Goal: Task Accomplishment & Management: Manage account settings

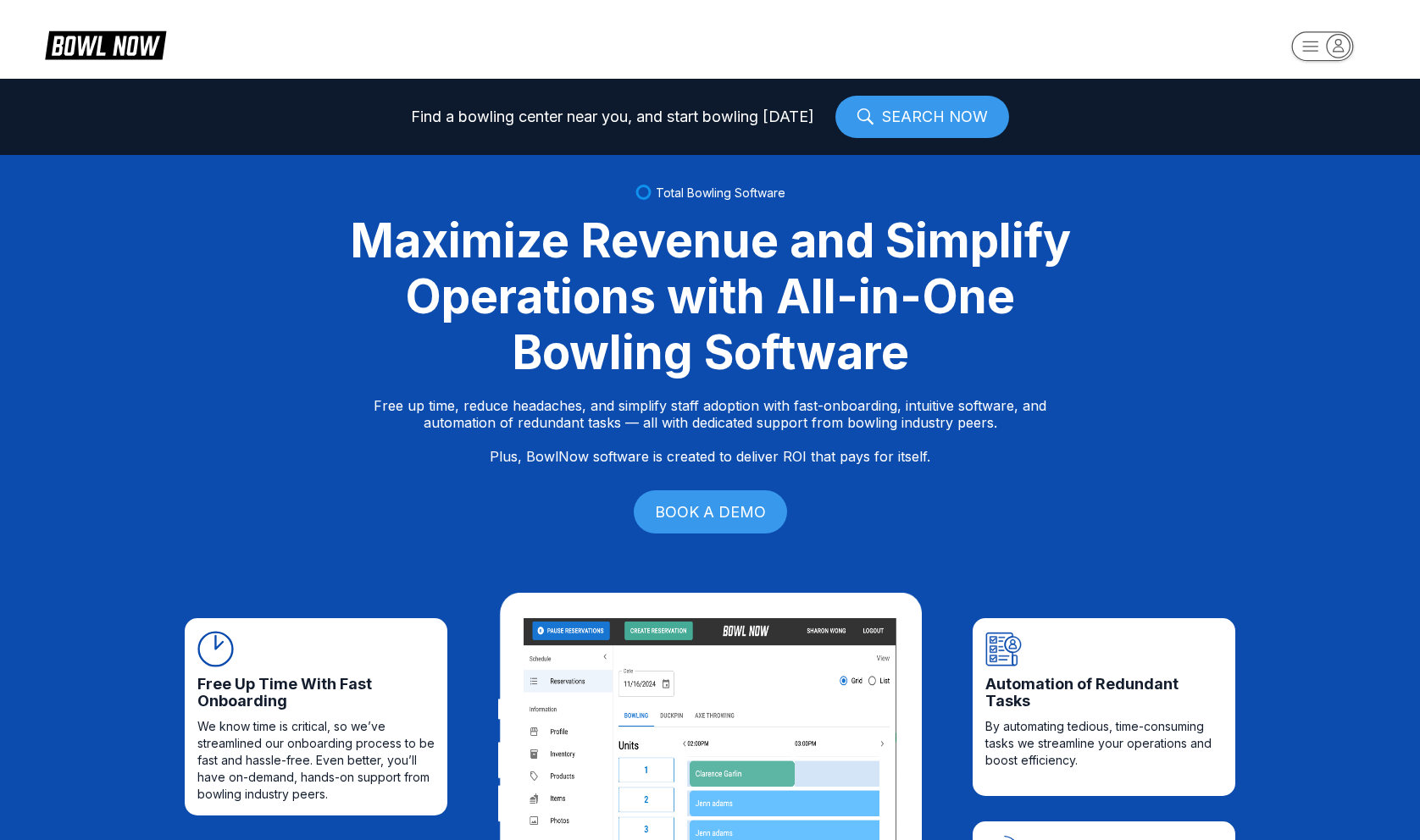
click at [1317, 41] on rect "button" at bounding box center [1322, 46] width 62 height 29
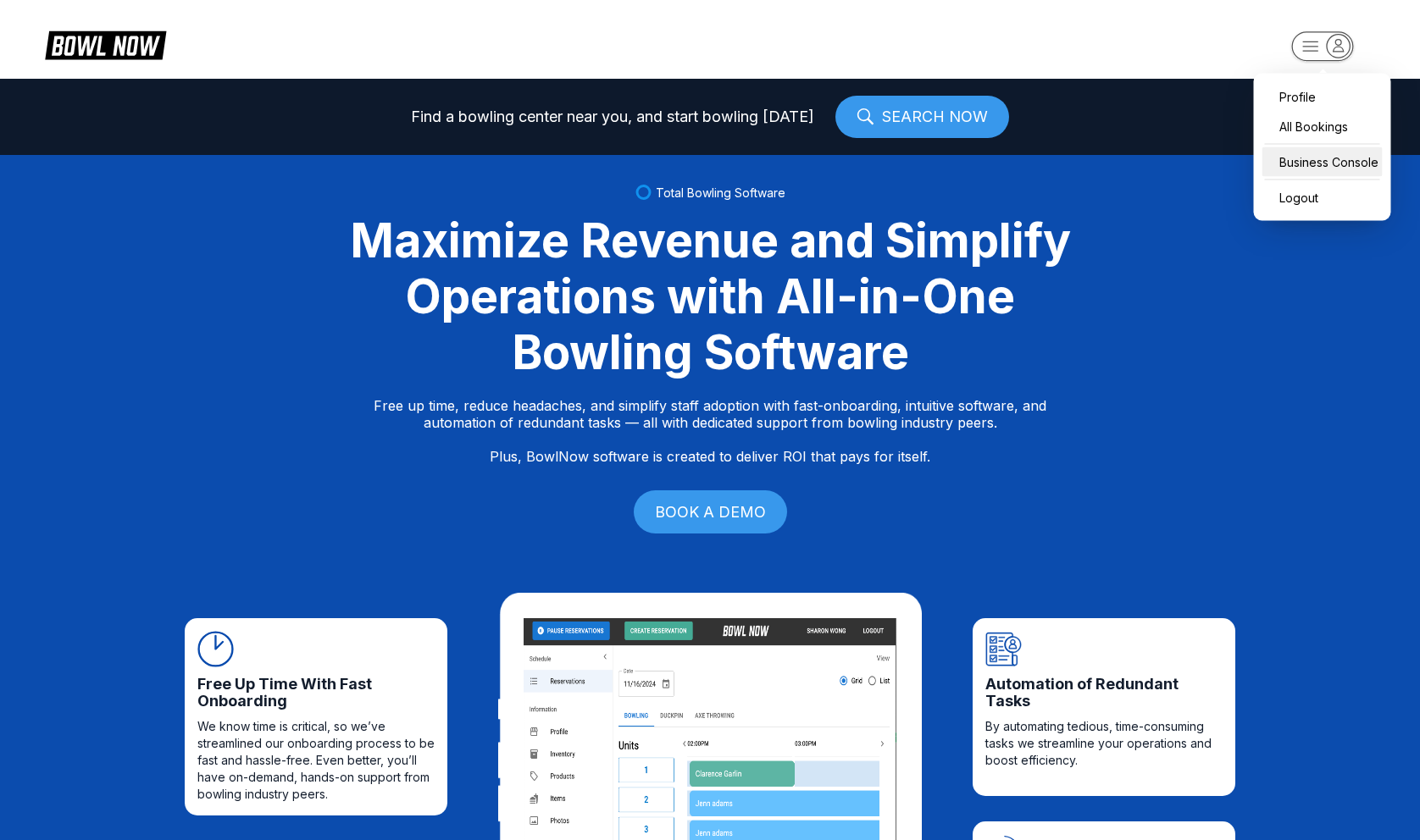
click at [1303, 159] on div "Business Console" at bounding box center [1322, 162] width 120 height 29
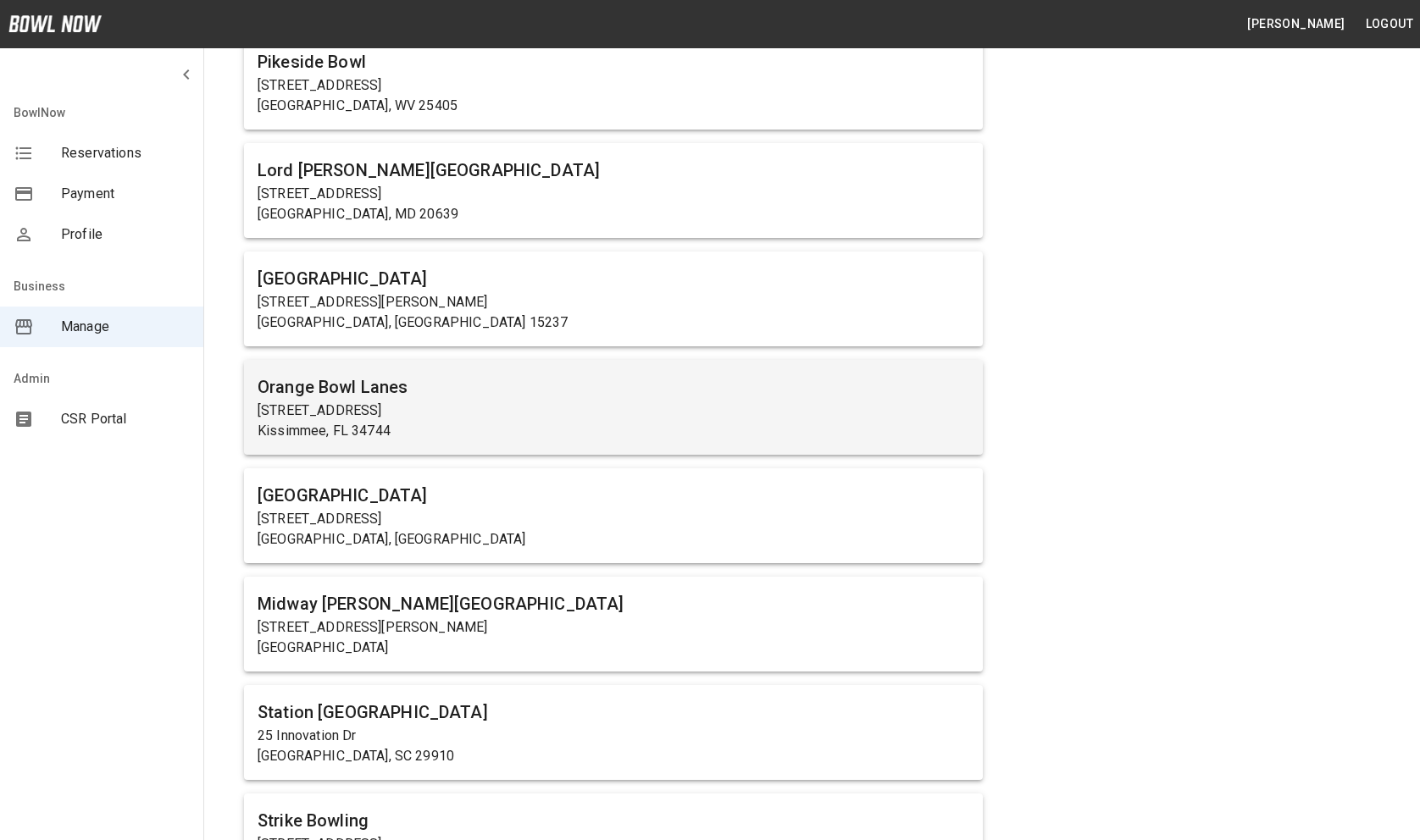
scroll to position [997, 0]
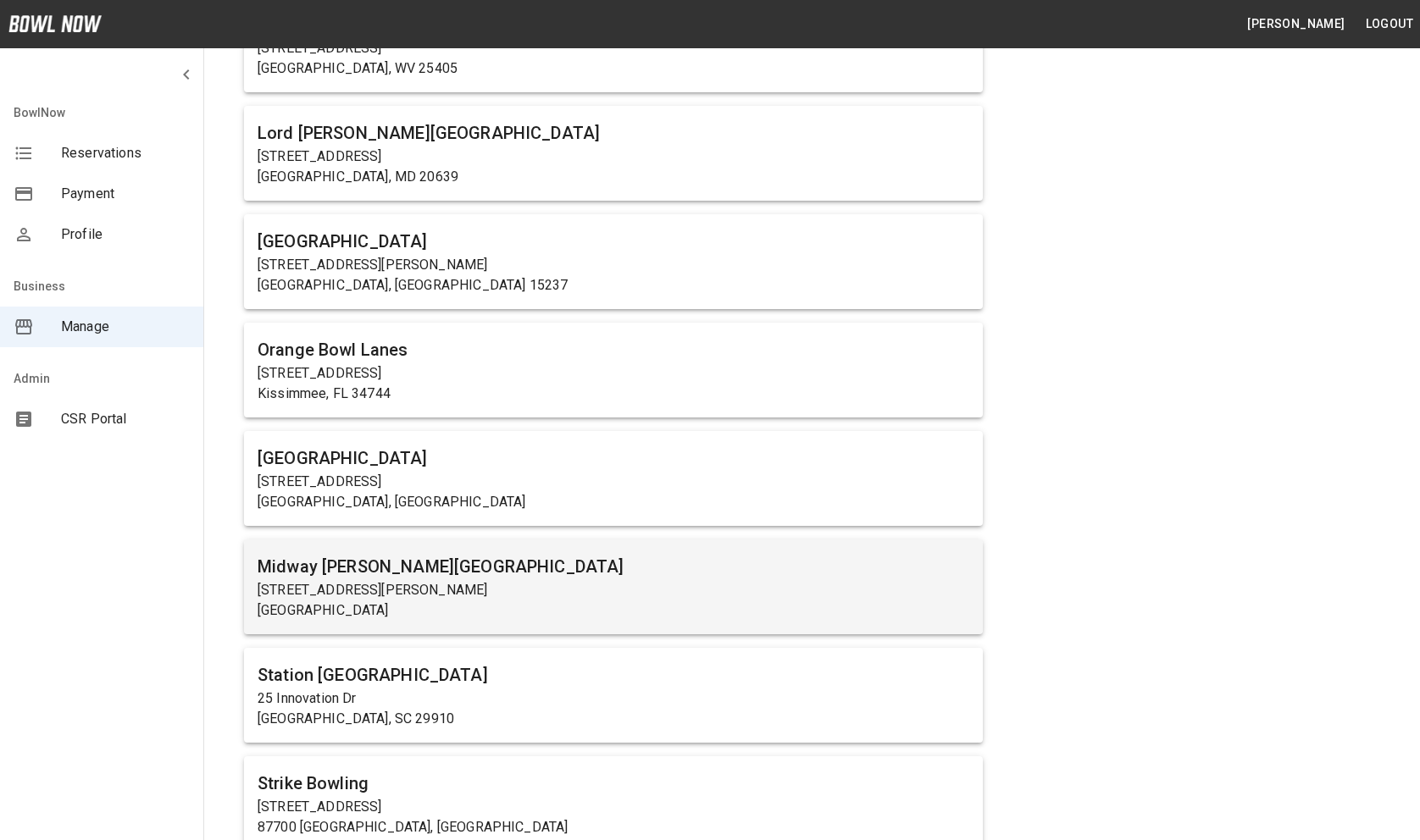
click at [444, 597] on p "[STREET_ADDRESS][PERSON_NAME]" at bounding box center [613, 591] width 712 height 21
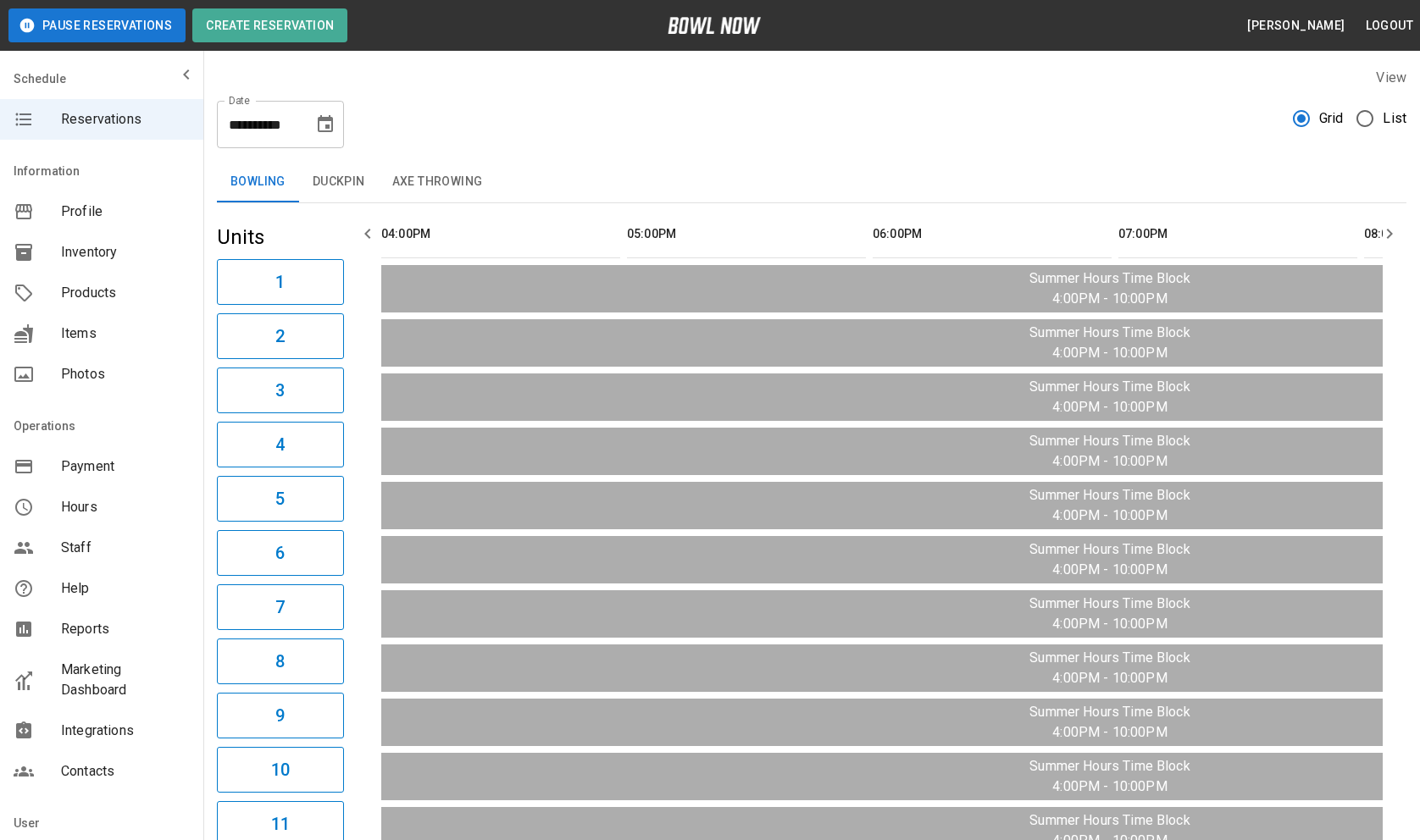
click at [129, 317] on div "Items" at bounding box center [101, 333] width 203 height 41
click at [134, 296] on span "Products" at bounding box center [125, 294] width 129 height 21
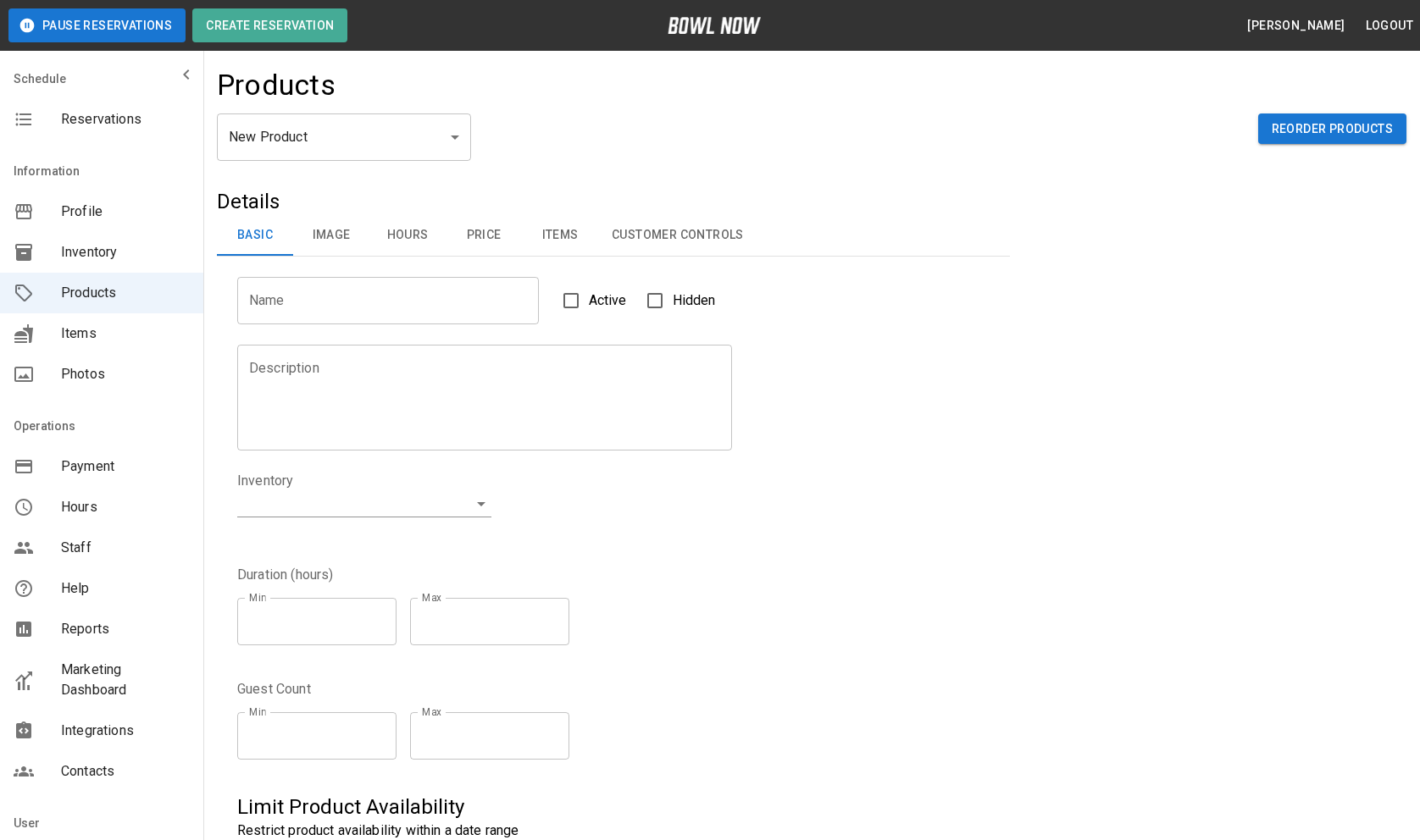
click at [689, 223] on button "Customer Controls" at bounding box center [678, 235] width 159 height 41
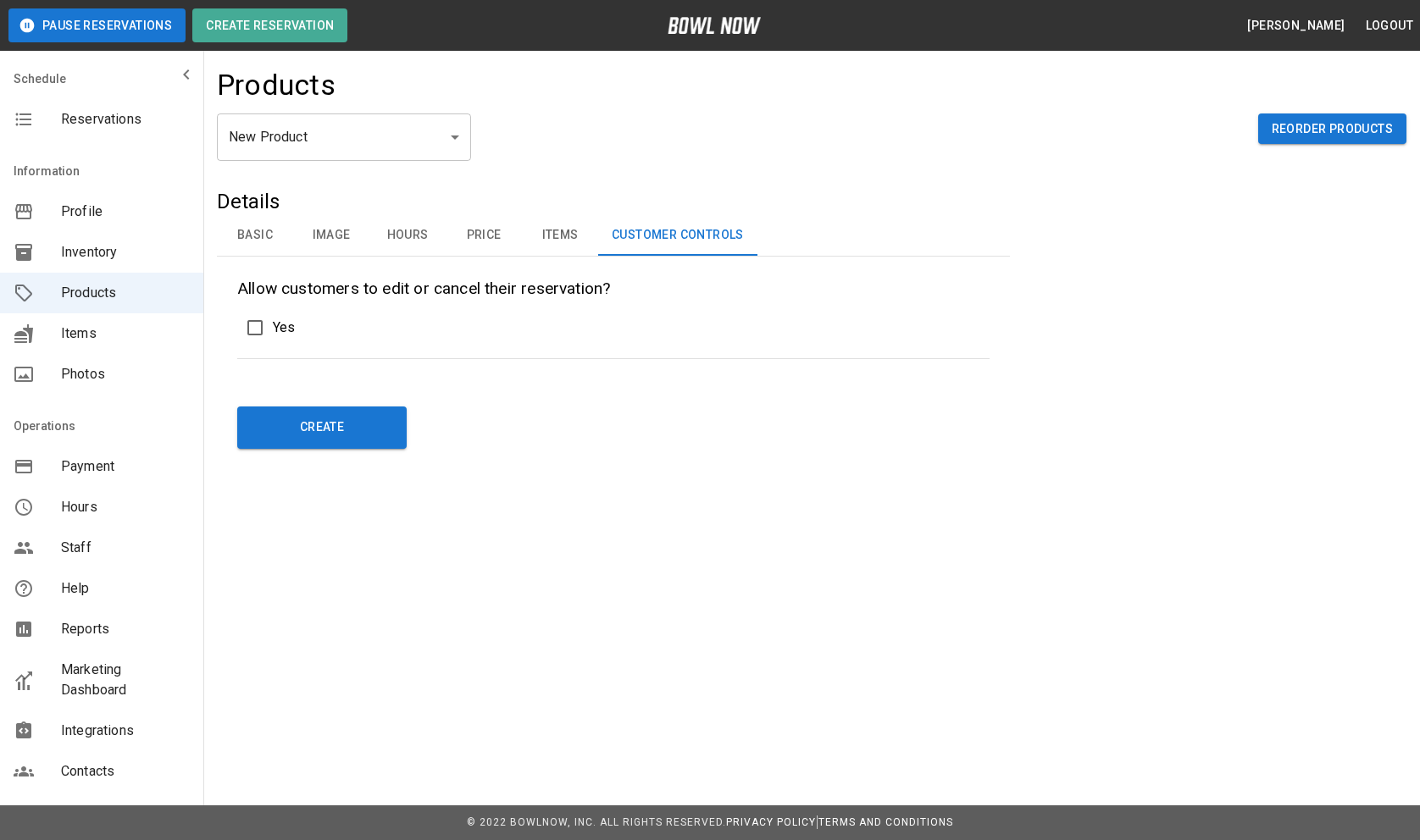
click at [561, 237] on button "Items" at bounding box center [560, 235] width 76 height 41
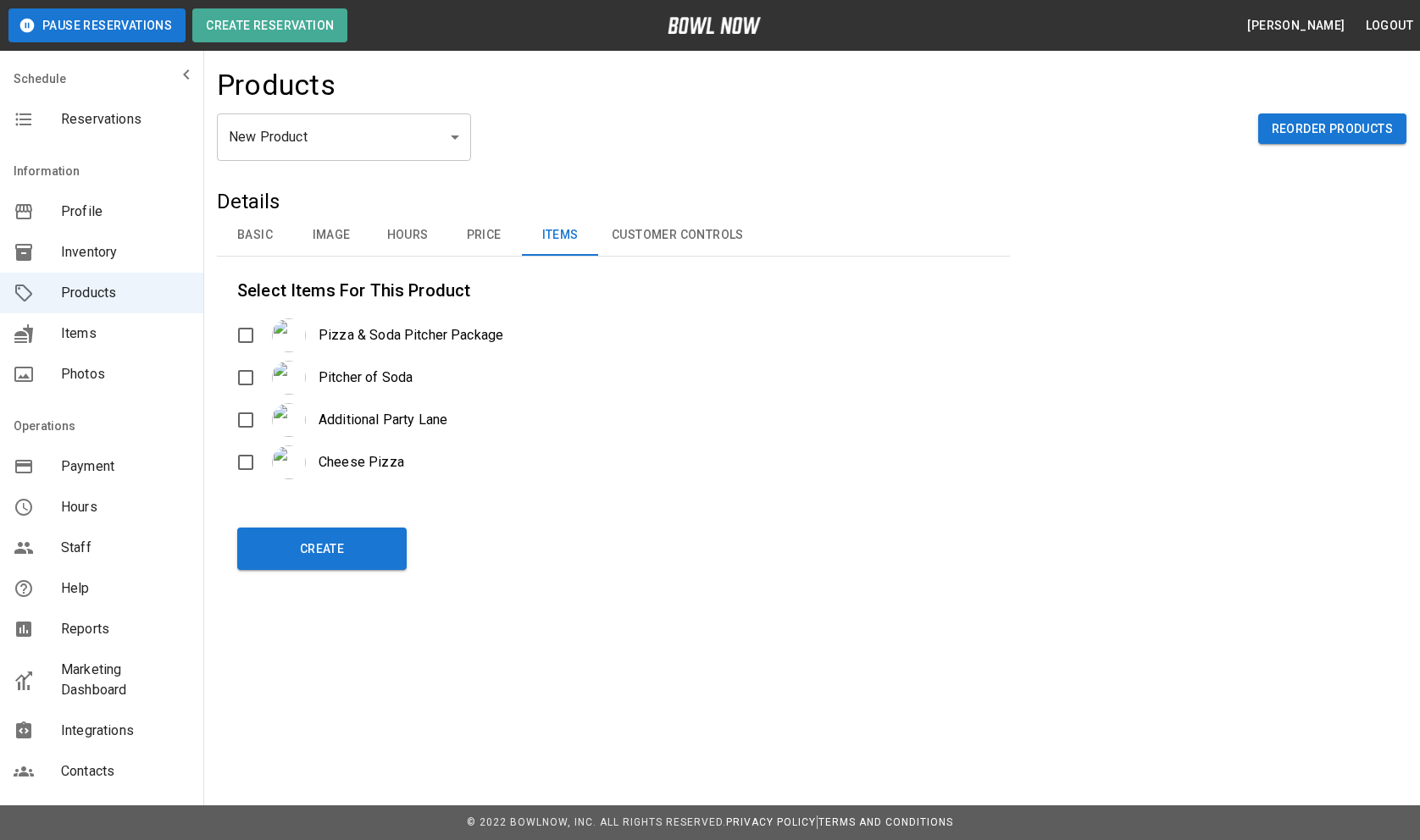
click at [482, 239] on button "Price" at bounding box center [484, 235] width 76 height 41
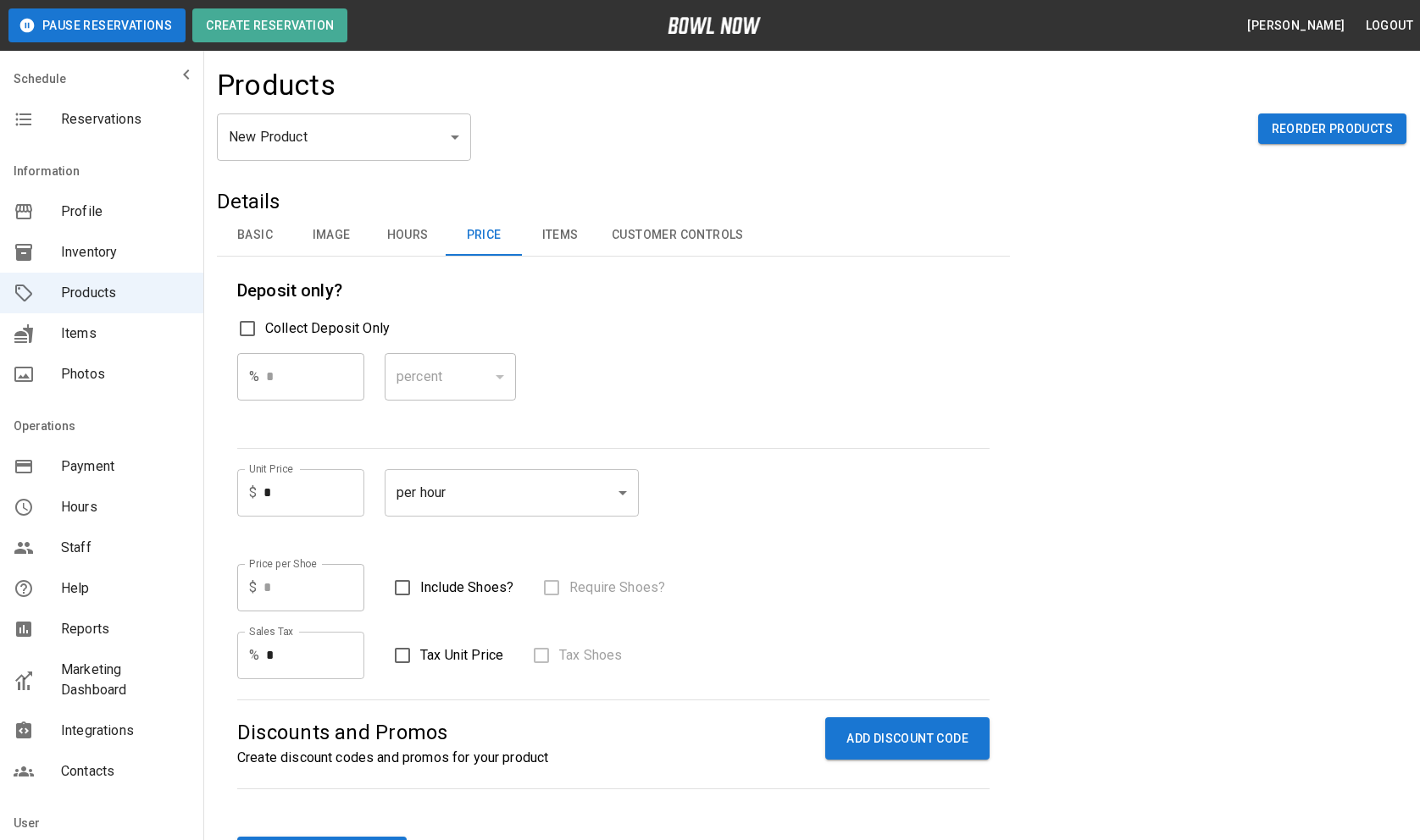
click at [407, 239] on button "Hours" at bounding box center [408, 235] width 76 height 41
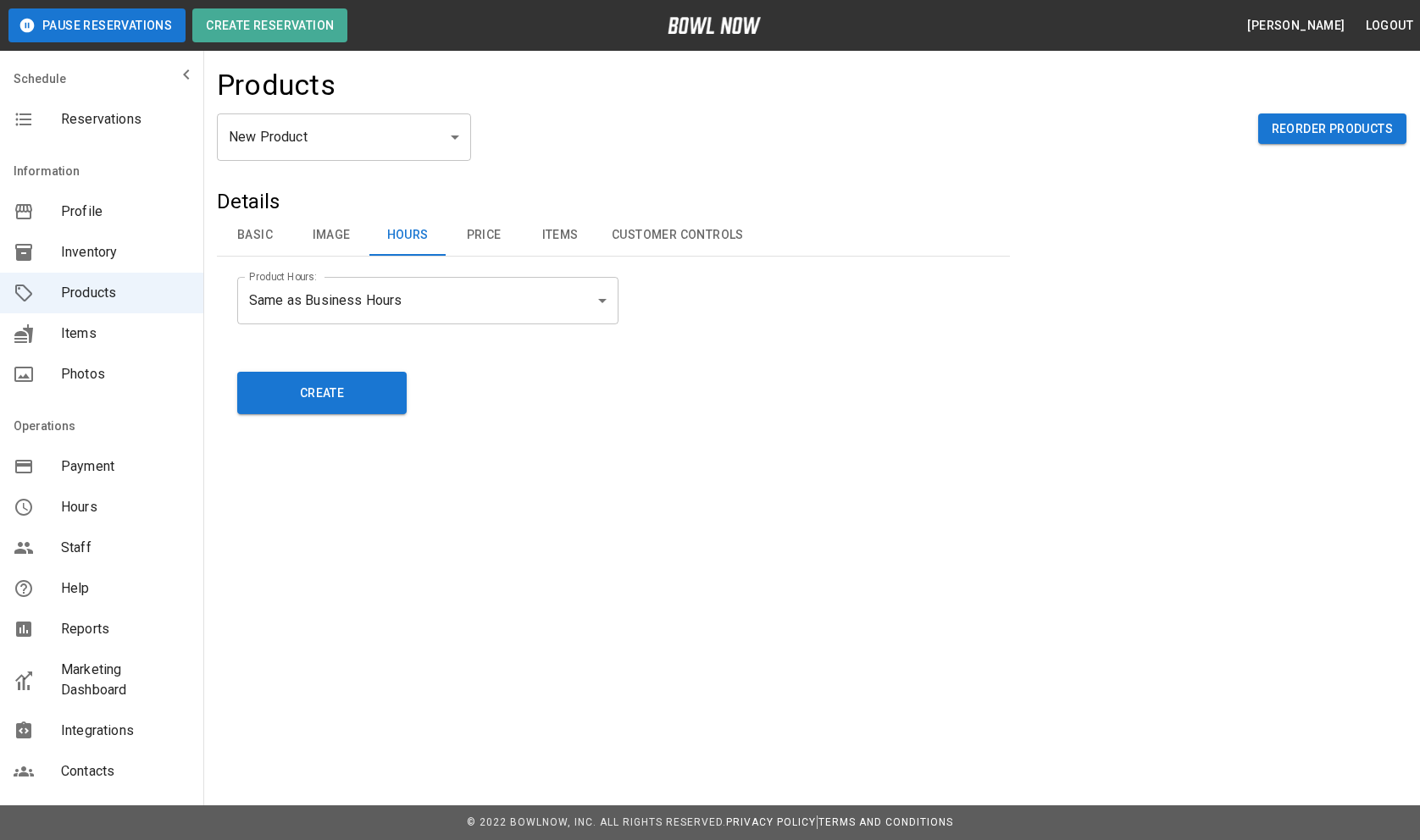
click at [336, 233] on button "Image" at bounding box center [331, 235] width 76 height 41
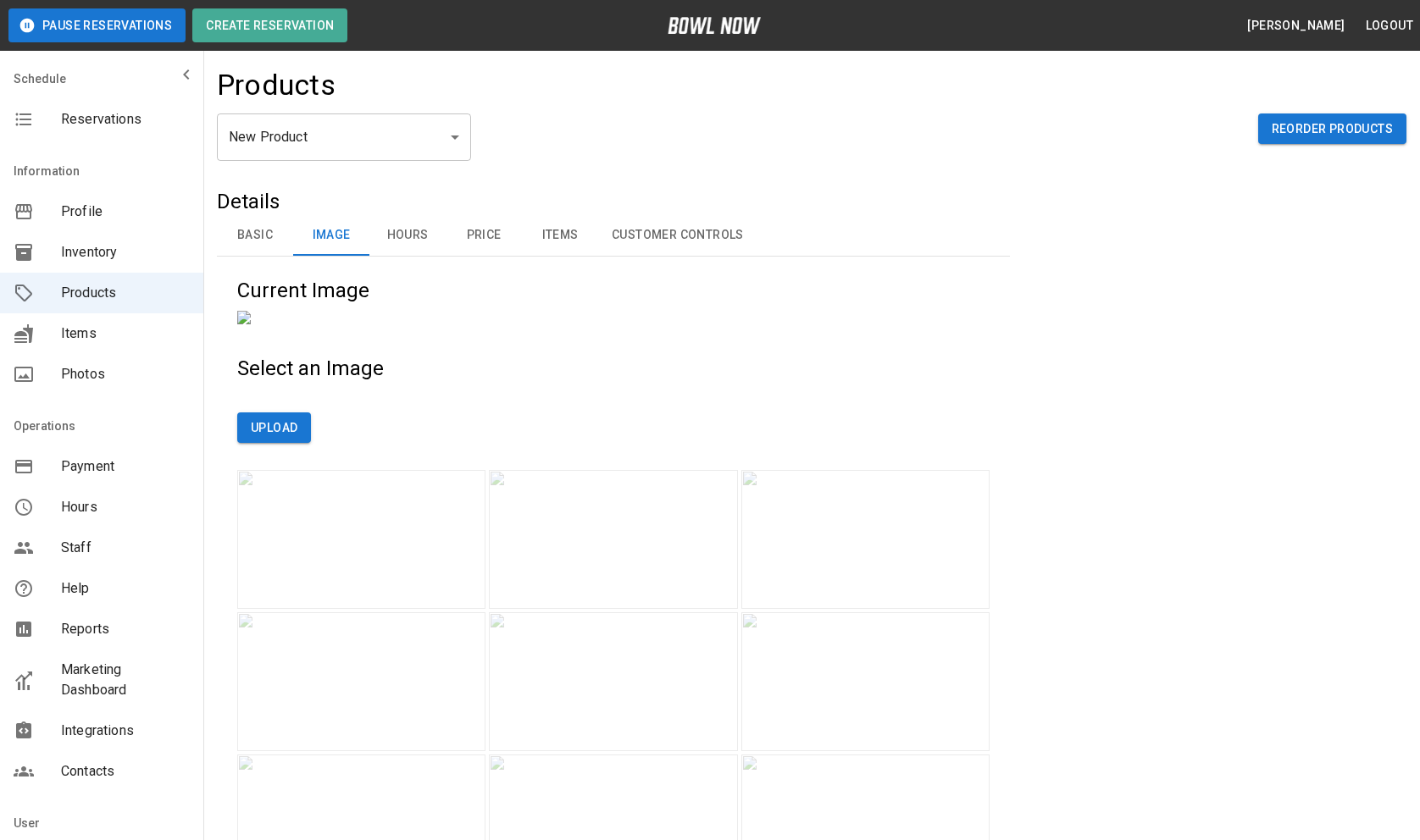
click at [263, 245] on button "Basic" at bounding box center [255, 235] width 76 height 41
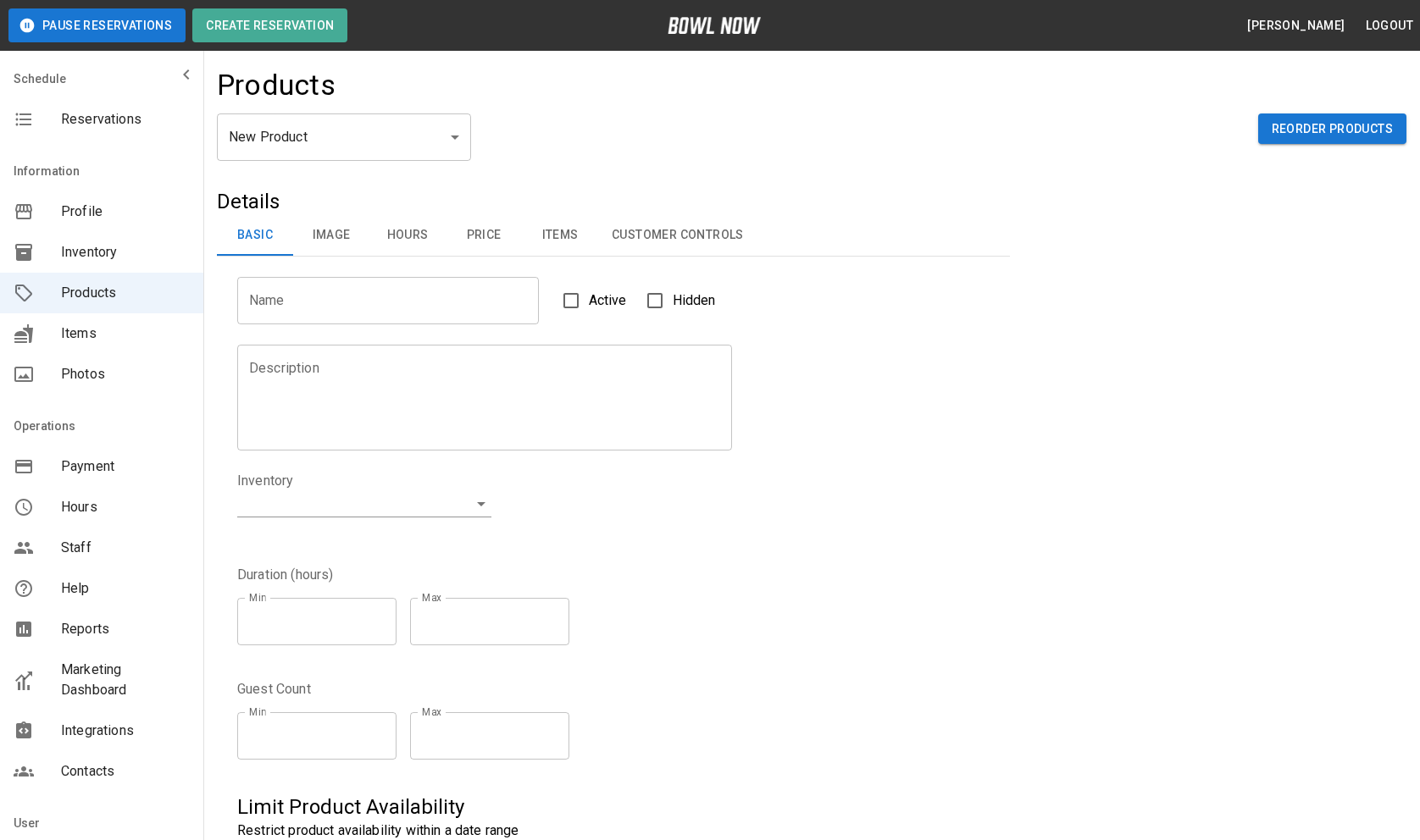
click at [86, 248] on span "Inventory" at bounding box center [125, 253] width 129 height 21
